Goal: Information Seeking & Learning: Learn about a topic

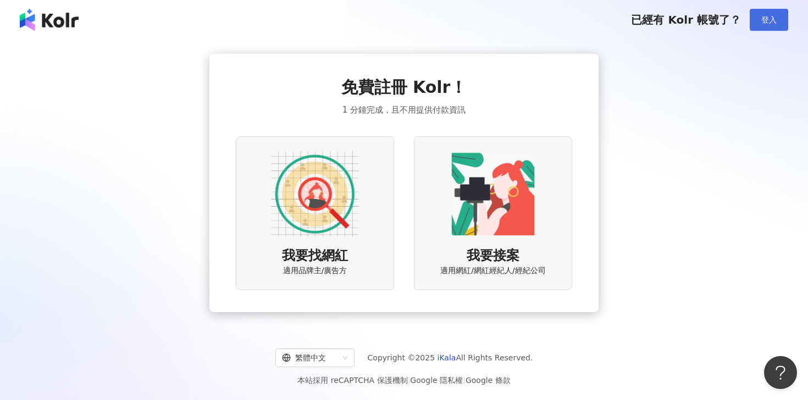
click at [775, 18] on span "登入" at bounding box center [768, 19] width 15 height 9
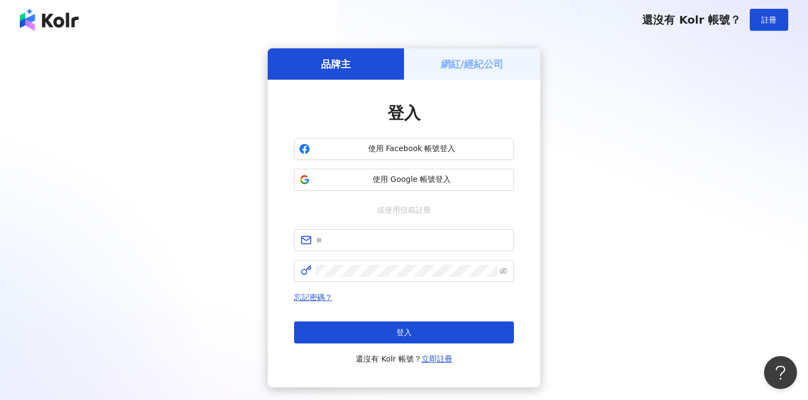
click at [473, 69] on h5 "網紅/經紀公司" at bounding box center [472, 64] width 63 height 14
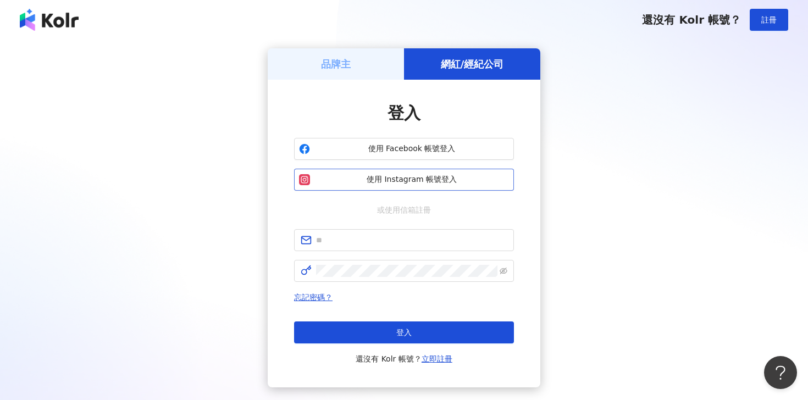
click at [414, 181] on span "使用 Instagram 帳號登入" at bounding box center [411, 179] width 194 height 11
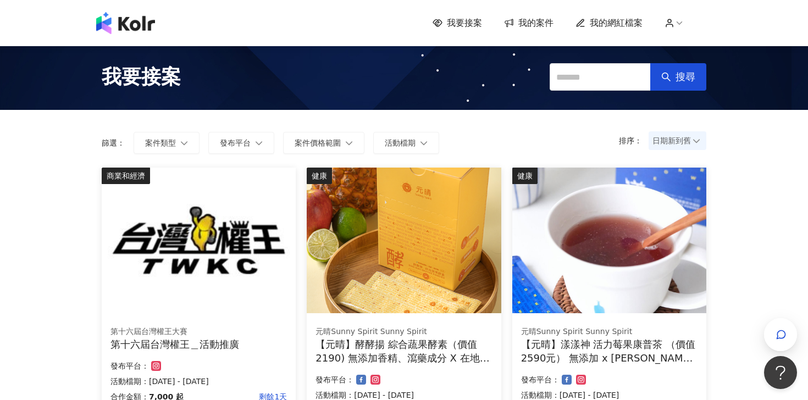
click at [619, 29] on span "我的網紅檔案" at bounding box center [615, 23] width 53 height 12
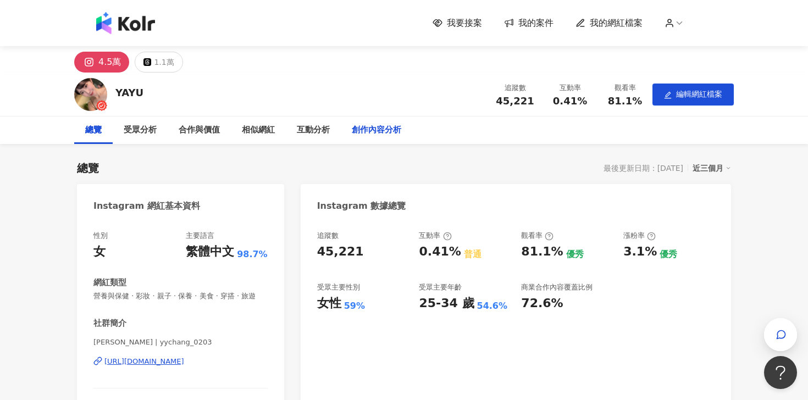
click at [372, 140] on div "創作內容分析" at bounding box center [376, 129] width 71 height 27
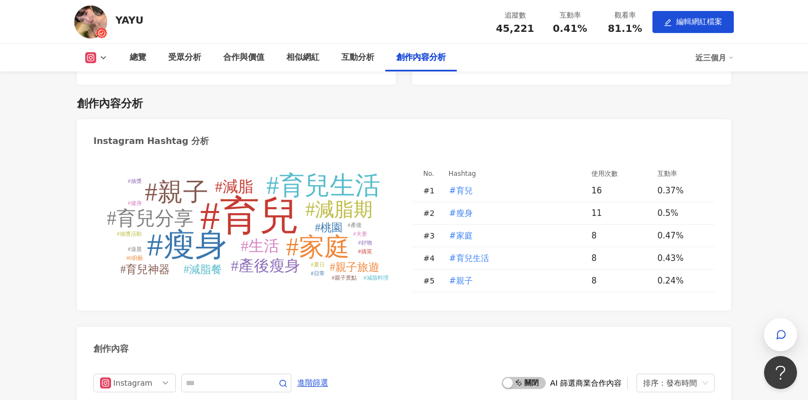
click at [366, 59] on div "互動分析" at bounding box center [357, 57] width 33 height 13
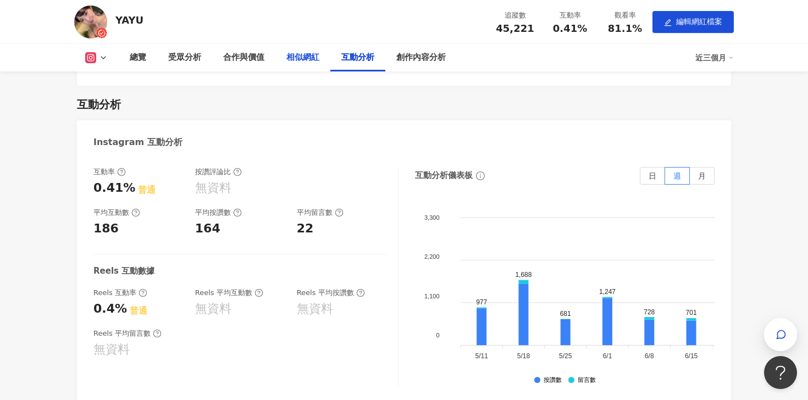
click at [309, 68] on div "相似網紅" at bounding box center [302, 57] width 55 height 27
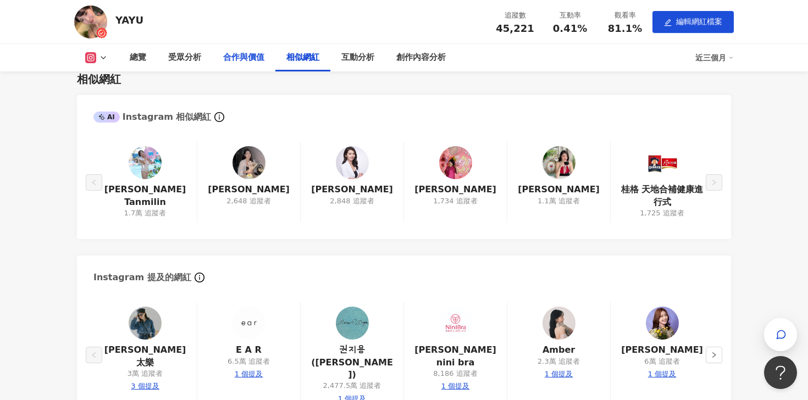
click at [257, 64] on div "合作與價值" at bounding box center [243, 57] width 41 height 13
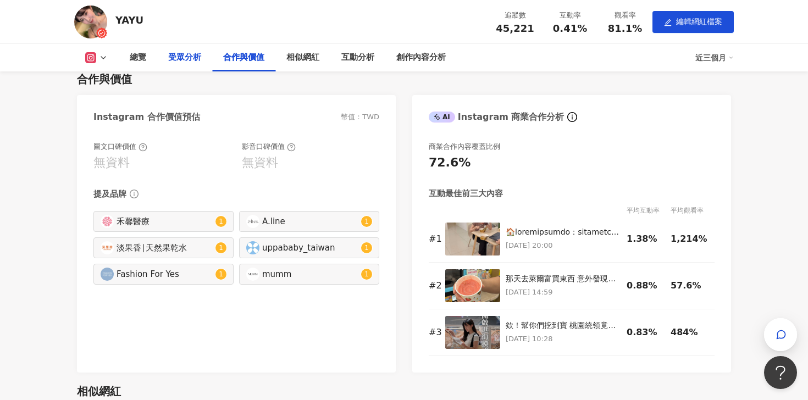
click at [199, 55] on div "受眾分析" at bounding box center [184, 57] width 33 height 13
